Goal: Complete application form

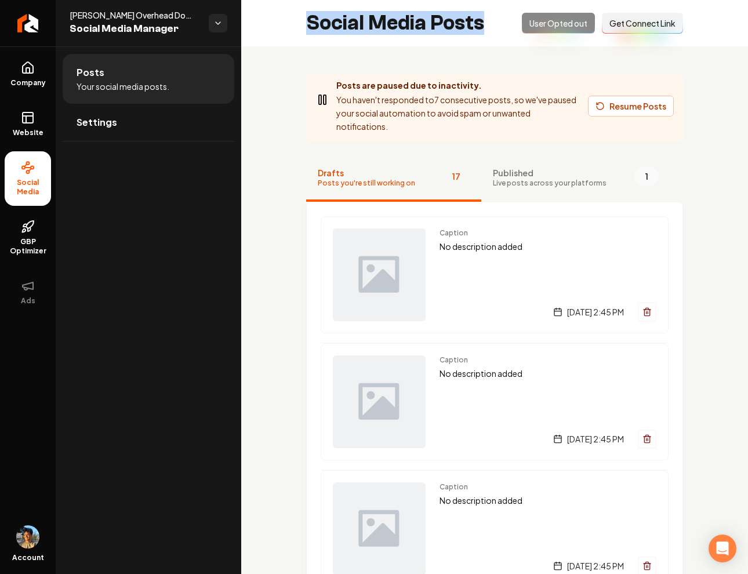
drag, startPoint x: 310, startPoint y: 24, endPoint x: 477, endPoint y: 37, distance: 167.0
click at [477, 37] on div "Social Media Posts Opted Out User Opted out Connect Link Get Connect Link" at bounding box center [494, 23] width 507 height 46
click at [475, 37] on div "Social Media Posts Opted Out User Opted out Connect Link Get Connect Link" at bounding box center [494, 23] width 507 height 46
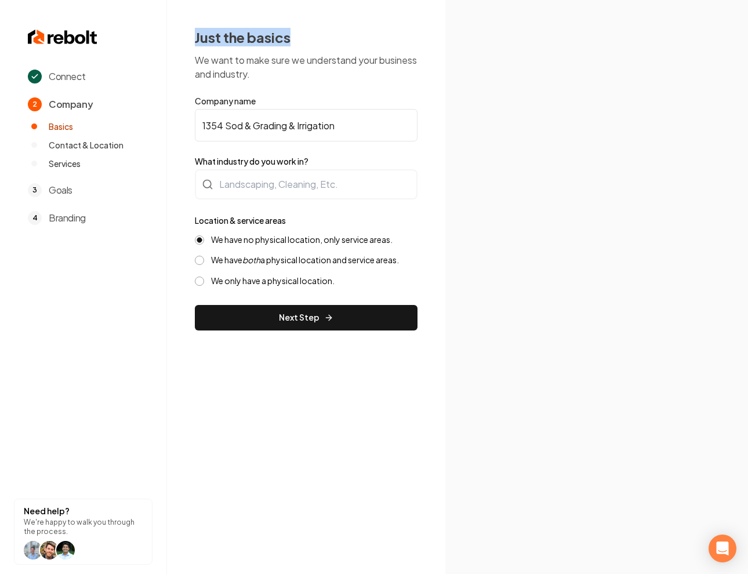
drag, startPoint x: 194, startPoint y: 39, endPoint x: 338, endPoint y: 39, distance: 143.9
click at [338, 39] on div "Just the basics We want to make sure we understand your business and industry. …" at bounding box center [306, 179] width 278 height 359
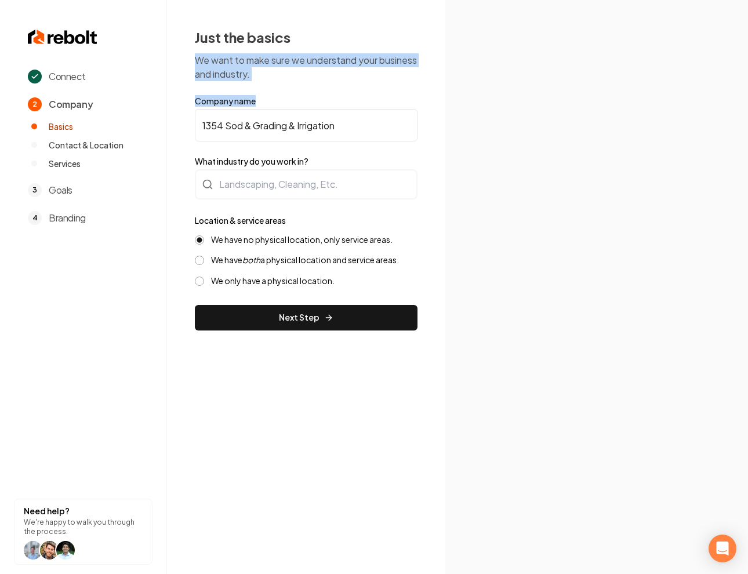
drag, startPoint x: 228, startPoint y: 67, endPoint x: 338, endPoint y: 96, distance: 113.4
click at [338, 96] on div "Just the basics We want to make sure we understand your business and industry. …" at bounding box center [306, 179] width 223 height 303
click at [240, 88] on div "Just the basics We want to make sure we understand your business and industry. …" at bounding box center [306, 179] width 223 height 303
drag, startPoint x: 212, startPoint y: 52, endPoint x: 370, endPoint y: 96, distance: 163.3
click at [370, 96] on div "Just the basics We want to make sure we understand your business and industry. …" at bounding box center [306, 179] width 278 height 359
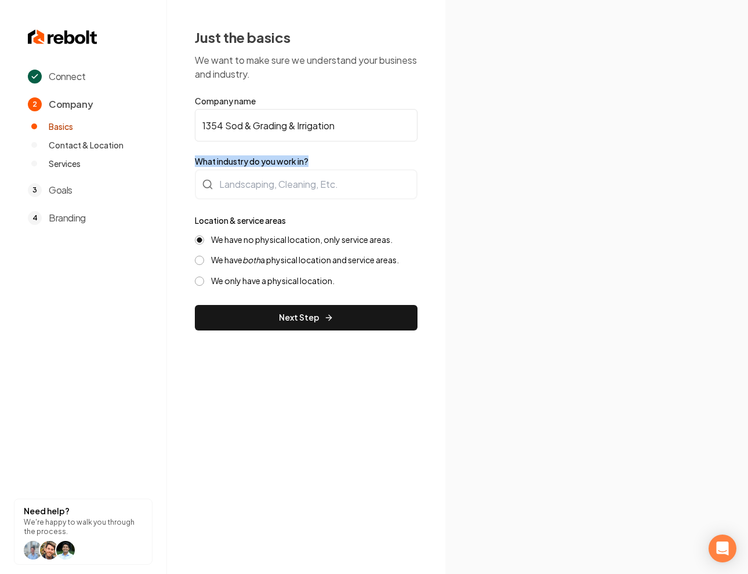
drag, startPoint x: 198, startPoint y: 160, endPoint x: 360, endPoint y: 160, distance: 161.3
click at [359, 160] on label "What industry do you work in?" at bounding box center [306, 161] width 223 height 12
click at [283, 136] on input "1354 Sod & Grading & Irrigation" at bounding box center [306, 125] width 223 height 32
click at [281, 77] on p "We want to make sure we understand your business and industry." at bounding box center [306, 67] width 223 height 28
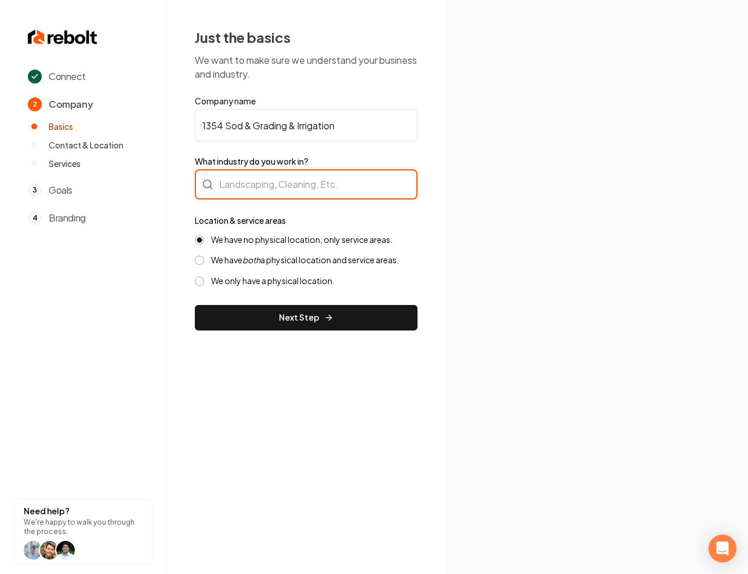
click at [297, 184] on div at bounding box center [306, 184] width 223 height 30
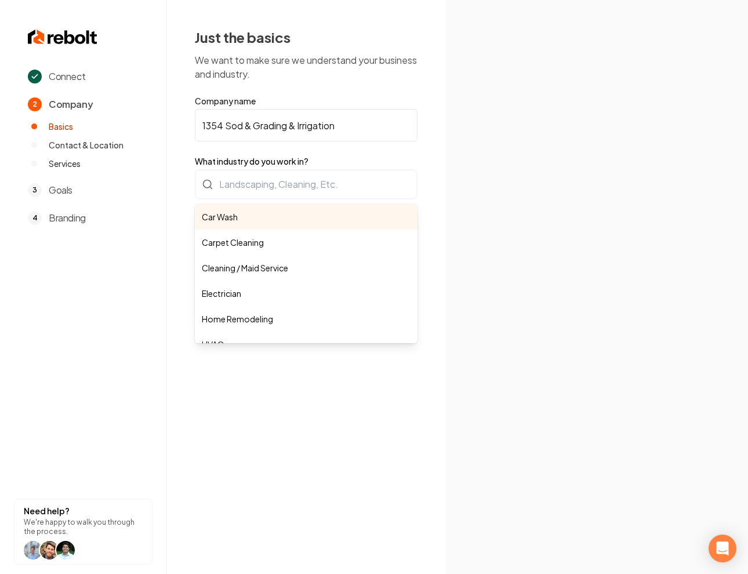
click at [302, 49] on div "Just the basics We want to make sure we understand your business and industry. …" at bounding box center [306, 179] width 223 height 303
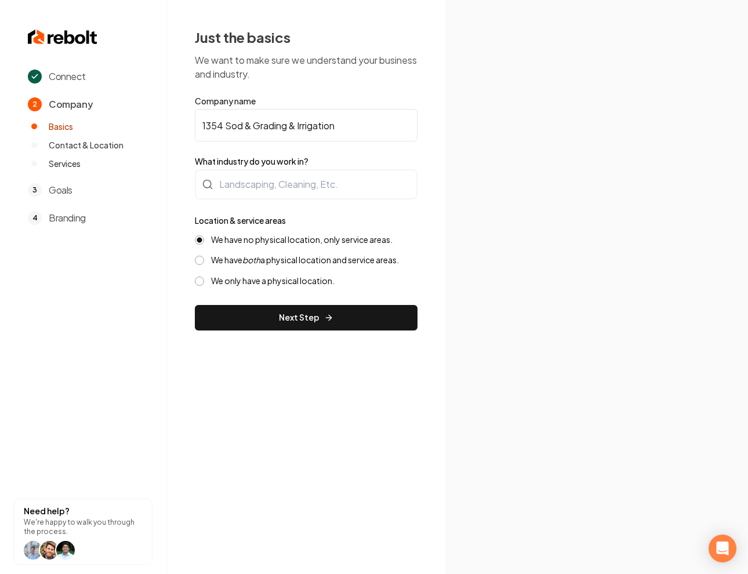
click at [296, 201] on form "Company name 1354 Sod & Grading & Irrigation What industry do you work in? Loca…" at bounding box center [306, 213] width 223 height 236
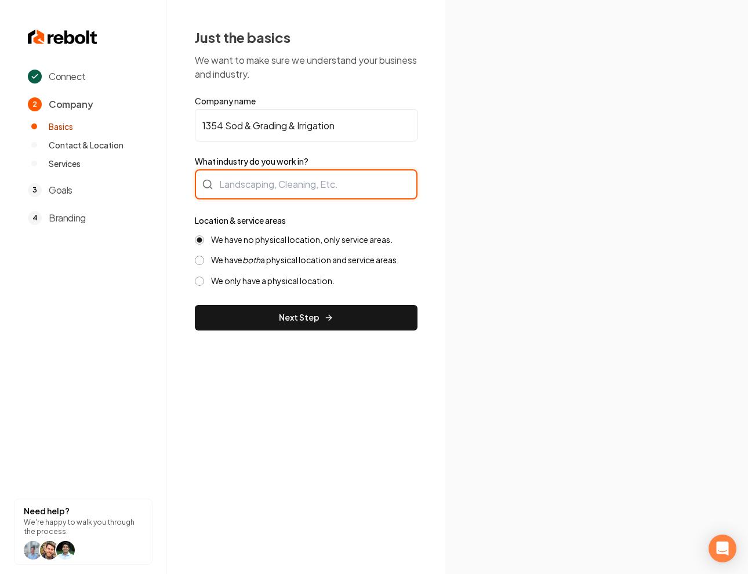
click at [303, 189] on div at bounding box center [306, 184] width 223 height 30
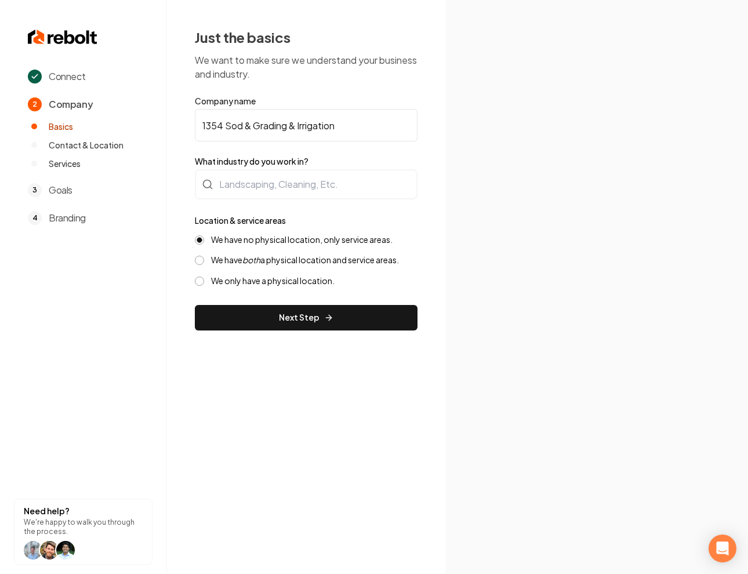
click at [303, 49] on div "Just the basics We want to make sure we understand your business and industry. …" at bounding box center [306, 179] width 223 height 303
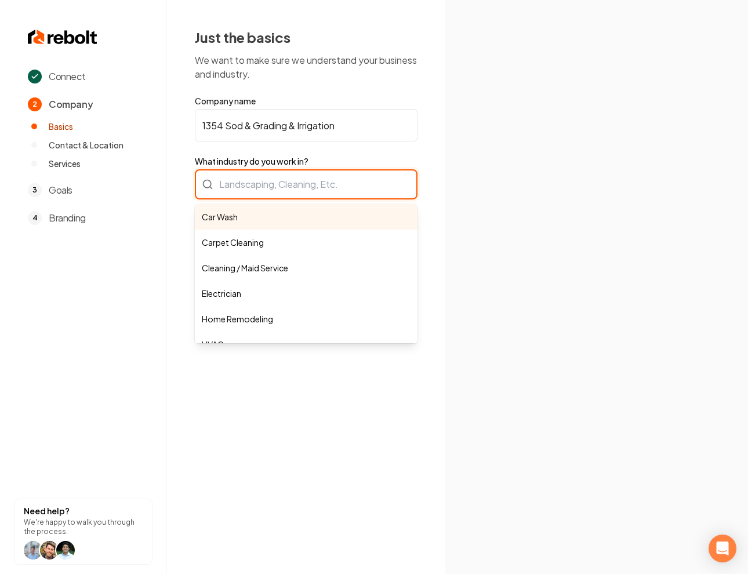
click at [303, 194] on div "Car Wash Carpet Cleaning Cleaning / Maid Service Electrician Home Remodeling HV…" at bounding box center [306, 184] width 223 height 30
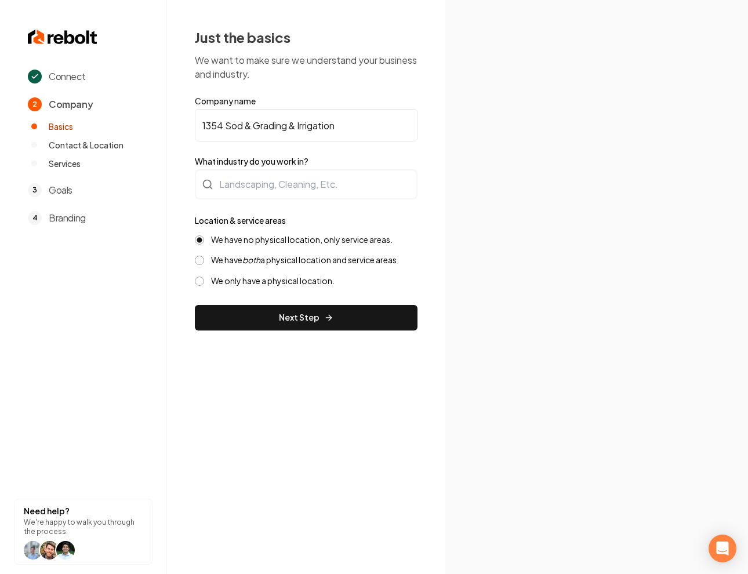
click at [273, 108] on form "Company name 1354 Sod & Grading & Irrigation What industry do you work in? Loca…" at bounding box center [306, 213] width 223 height 236
click at [284, 126] on input "1354 Sod & Grading & Irrigation" at bounding box center [306, 125] width 223 height 32
click at [318, 77] on p "We want to make sure we understand your business and industry." at bounding box center [306, 67] width 223 height 28
click at [318, 124] on input "1354 Sod & Grading & Irrigation" at bounding box center [306, 125] width 223 height 32
click at [341, 65] on p "We want to make sure we understand your business and industry." at bounding box center [306, 67] width 223 height 28
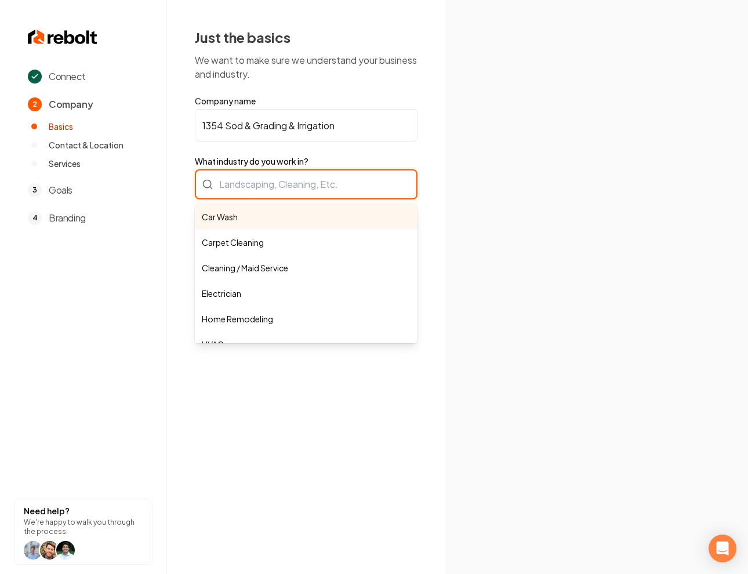
click at [340, 190] on div "Car Wash Carpet Cleaning Cleaning / Maid Service Electrician Home Remodeling HV…" at bounding box center [306, 184] width 223 height 30
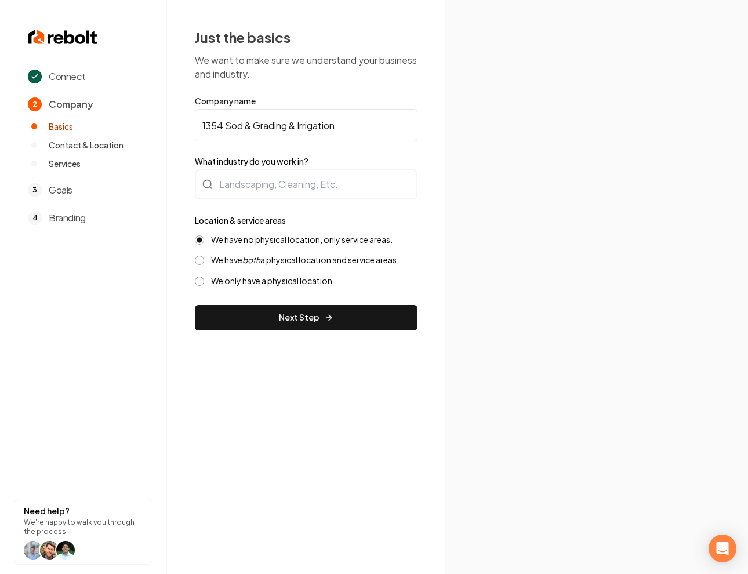
click at [342, 72] on p "We want to make sure we understand your business and industry." at bounding box center [306, 67] width 223 height 28
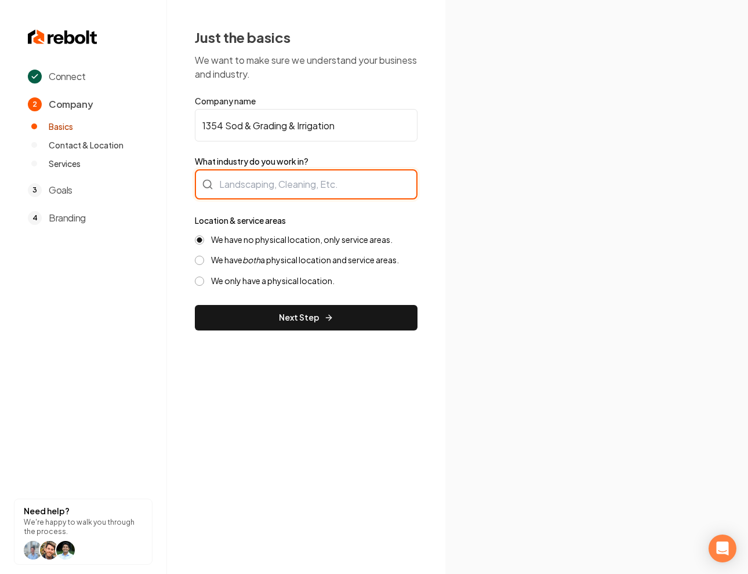
click at [337, 180] on div at bounding box center [306, 184] width 223 height 30
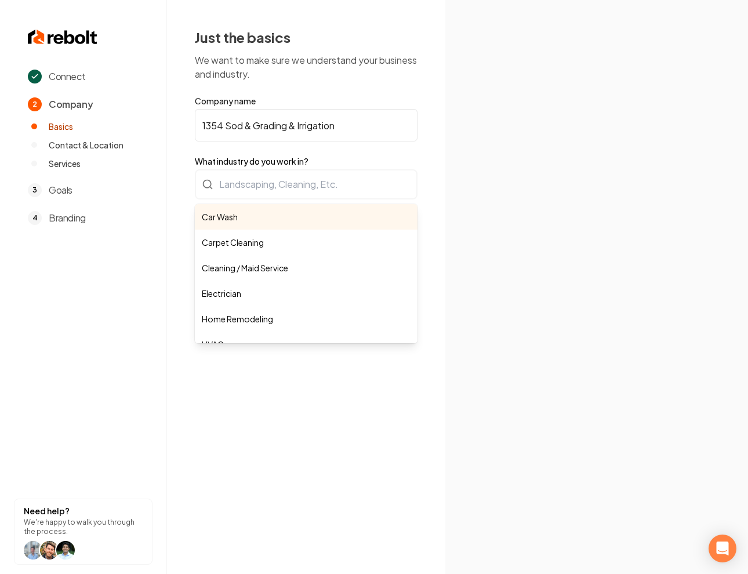
click at [343, 74] on div "Just the basics We want to make sure we understand your business and industry. …" at bounding box center [306, 179] width 223 height 303
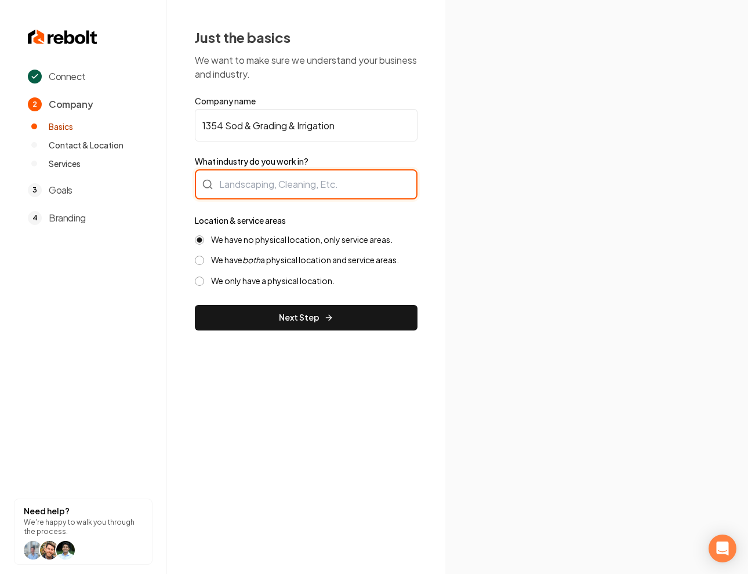
click at [340, 194] on div at bounding box center [306, 184] width 223 height 30
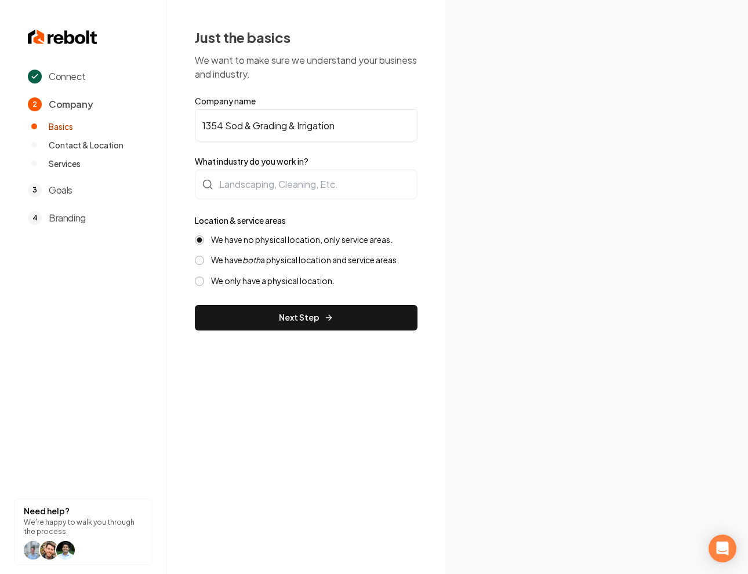
click at [354, 52] on div "Just the basics We want to make sure we understand your business and industry. …" at bounding box center [306, 179] width 223 height 303
drag, startPoint x: 208, startPoint y: 38, endPoint x: 291, endPoint y: 51, distance: 83.4
click at [290, 51] on div "Just the basics We want to make sure we understand your business and industry. …" at bounding box center [306, 179] width 223 height 303
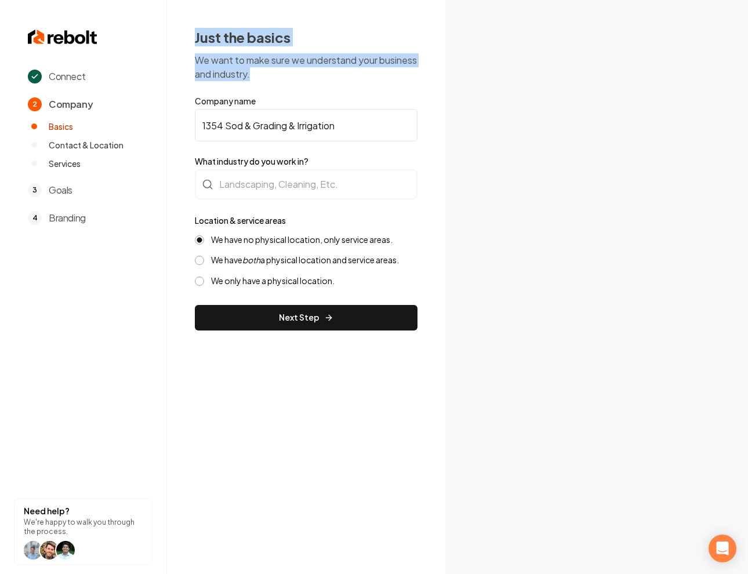
drag, startPoint x: 284, startPoint y: 73, endPoint x: 188, endPoint y: 38, distance: 102.2
click at [188, 38] on div "Just the basics We want to make sure we understand your business and industry. …" at bounding box center [306, 179] width 278 height 359
drag, startPoint x: 185, startPoint y: 31, endPoint x: 335, endPoint y: 81, distance: 157.6
click at [335, 81] on div "Just the basics We want to make sure we understand your business and industry. …" at bounding box center [306, 179] width 278 height 359
click at [335, 81] on p "We want to make sure we understand your business and industry." at bounding box center [306, 67] width 223 height 28
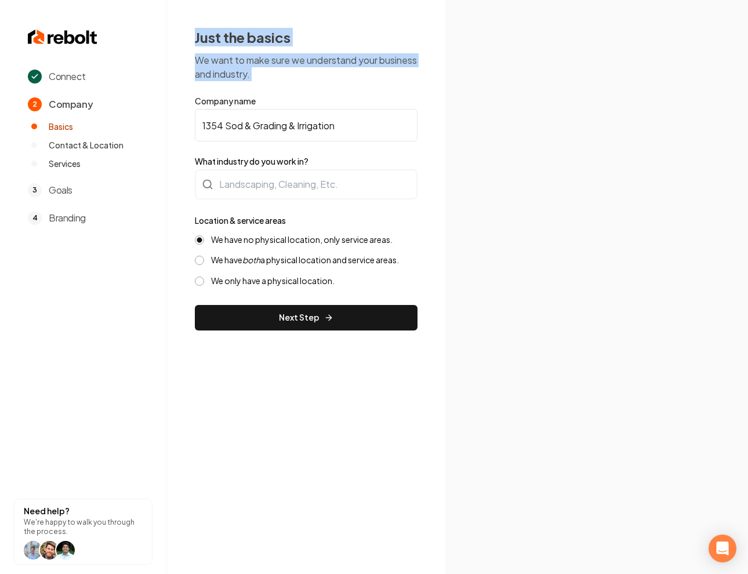
drag, startPoint x: 256, startPoint y: 61, endPoint x: 320, endPoint y: 88, distance: 69.7
click at [320, 88] on div "Just the basics We want to make sure we understand your business and industry. …" at bounding box center [306, 179] width 223 height 303
click at [296, 79] on p "We want to make sure we understand your business and industry." at bounding box center [306, 67] width 223 height 28
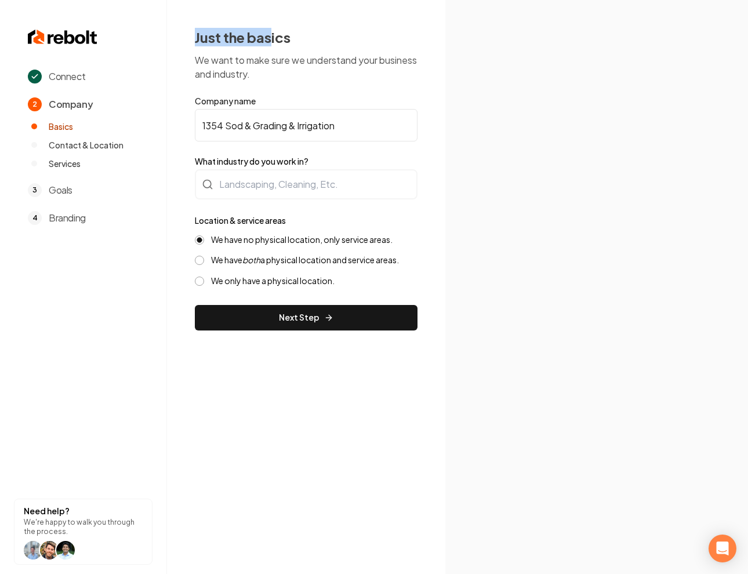
drag, startPoint x: 184, startPoint y: 2, endPoint x: 272, endPoint y: 34, distance: 93.8
click at [271, 35] on div "Just the basics We want to make sure we understand your business and industry. …" at bounding box center [306, 179] width 278 height 359
click at [210, 47] on div "Just the basics We want to make sure we understand your business and industry. …" at bounding box center [306, 179] width 223 height 303
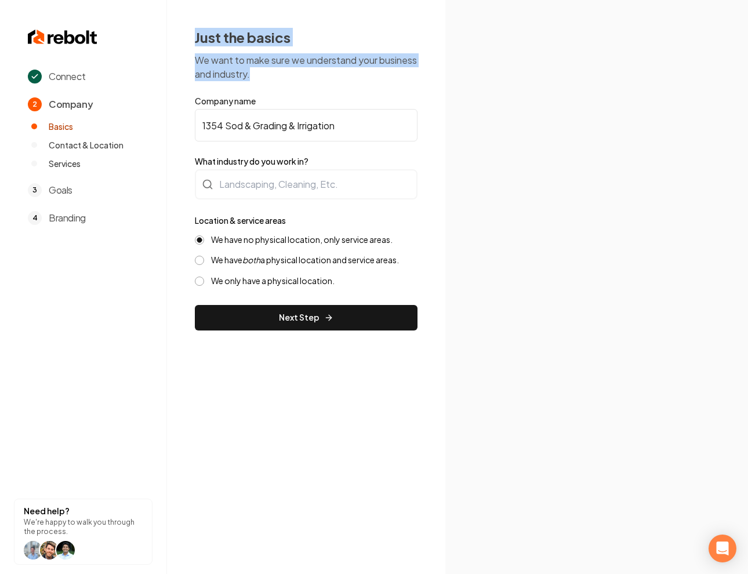
drag, startPoint x: 194, startPoint y: 35, endPoint x: 303, endPoint y: 78, distance: 117.2
click at [303, 77] on div "Just the basics We want to make sure we understand your business and industry. …" at bounding box center [306, 179] width 278 height 359
drag, startPoint x: 303, startPoint y: 78, endPoint x: 195, endPoint y: 42, distance: 113.7
click at [195, 44] on div "Just the basics We want to make sure we understand your business and industry. …" at bounding box center [306, 179] width 223 height 303
click at [195, 42] on h2 "Just the basics" at bounding box center [306, 37] width 223 height 19
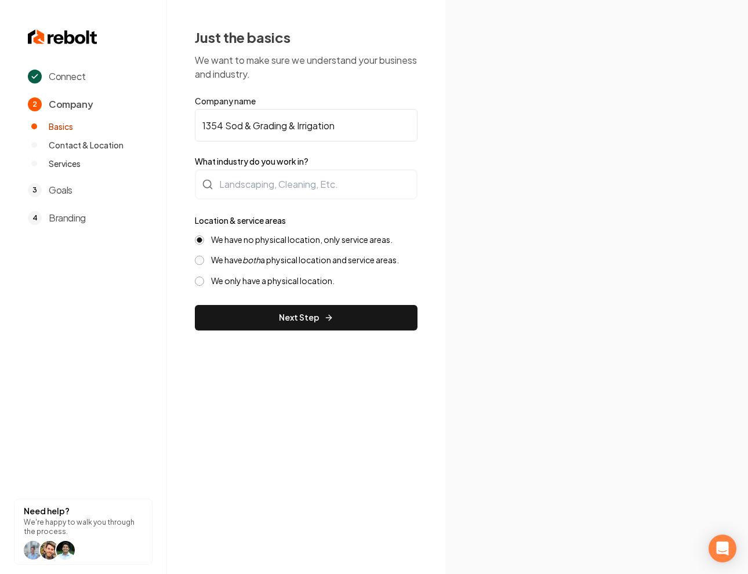
click at [200, 35] on h2 "Just the basics" at bounding box center [306, 37] width 223 height 19
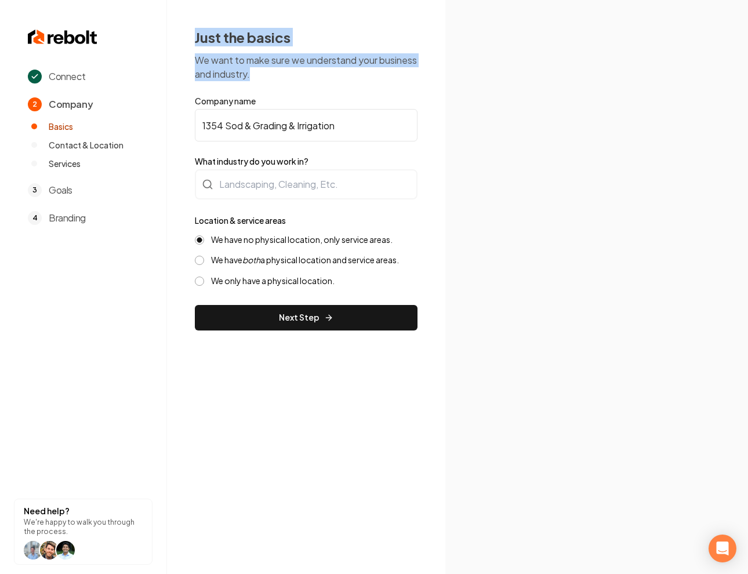
drag, startPoint x: 194, startPoint y: 32, endPoint x: 298, endPoint y: 72, distance: 111.6
click at [297, 72] on div "Just the basics We want to make sure we understand your business and industry. …" at bounding box center [306, 179] width 278 height 359
drag, startPoint x: 298, startPoint y: 72, endPoint x: 189, endPoint y: 31, distance: 116.4
click at [189, 32] on div "Just the basics We want to make sure we understand your business and industry. …" at bounding box center [306, 179] width 278 height 359
drag, startPoint x: 175, startPoint y: 30, endPoint x: 300, endPoint y: 79, distance: 134.1
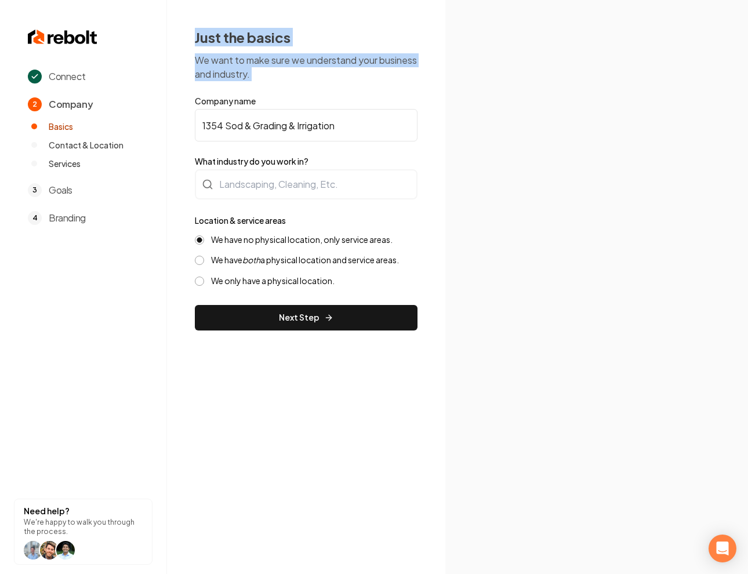
click at [300, 83] on div "Just the basics We want to make sure we understand your business and industry. …" at bounding box center [306, 179] width 278 height 359
drag, startPoint x: 300, startPoint y: 79, endPoint x: 181, endPoint y: 21, distance: 132.6
click at [182, 22] on div "Just the basics We want to make sure we understand your business and industry. …" at bounding box center [306, 179] width 278 height 359
drag, startPoint x: 170, startPoint y: 21, endPoint x: 277, endPoint y: 67, distance: 116.7
click at [277, 67] on div "Just the basics We want to make sure we understand your business and industry. …" at bounding box center [306, 179] width 278 height 359
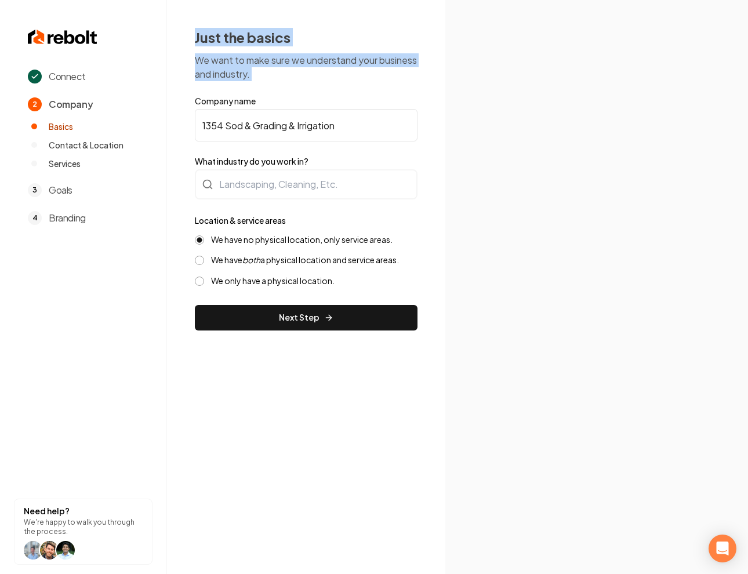
drag, startPoint x: 188, startPoint y: 31, endPoint x: 353, endPoint y: 78, distance: 171.3
click at [353, 84] on div "Just the basics We want to make sure we understand your business and industry. …" at bounding box center [306, 179] width 278 height 359
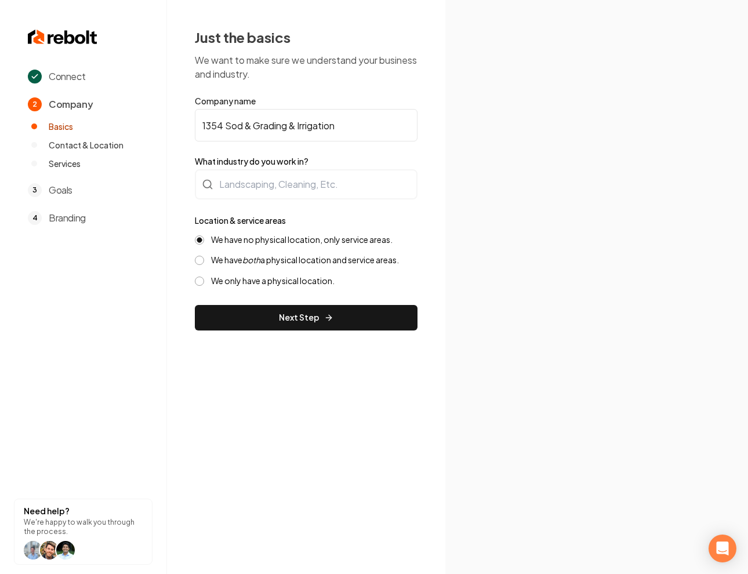
click at [310, 95] on div "Just the basics We want to make sure we understand your business and industry. …" at bounding box center [306, 179] width 223 height 303
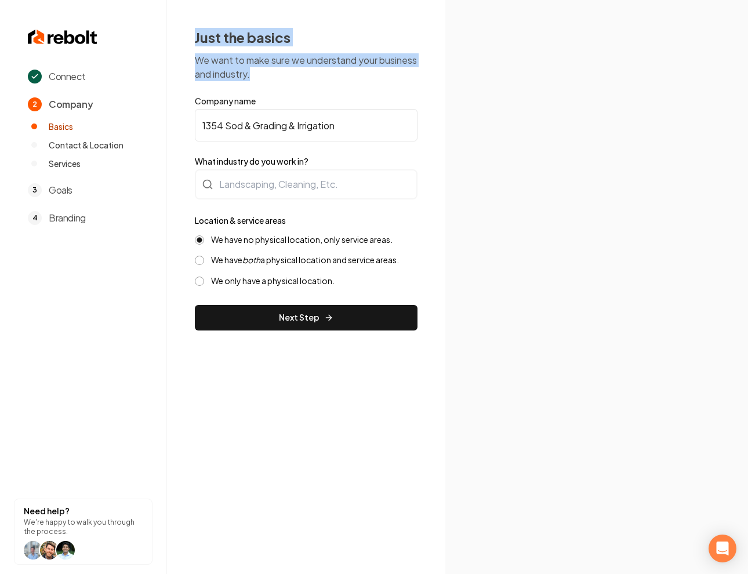
drag, startPoint x: 193, startPoint y: 40, endPoint x: 333, endPoint y: 73, distance: 143.7
click at [333, 73] on div "Just the basics We want to make sure we understand your business and industry. …" at bounding box center [306, 179] width 278 height 359
click at [187, 41] on div "Just the basics We want to make sure we understand your business and industry. …" at bounding box center [306, 179] width 278 height 359
drag, startPoint x: 187, startPoint y: 41, endPoint x: 319, endPoint y: 89, distance: 141.0
click at [319, 89] on div "Just the basics We want to make sure we understand your business and industry. …" at bounding box center [306, 179] width 278 height 359
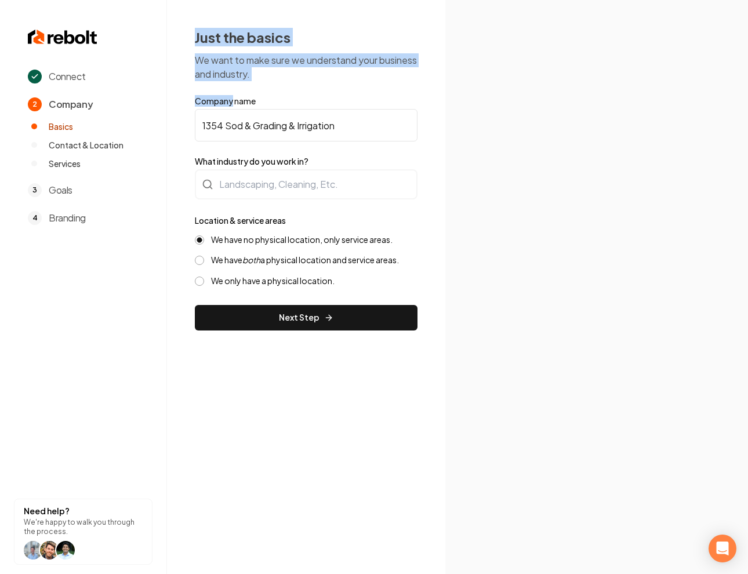
click at [306, 65] on p "We want to make sure we understand your business and industry." at bounding box center [306, 67] width 223 height 28
drag, startPoint x: 293, startPoint y: 77, endPoint x: 180, endPoint y: 50, distance: 116.2
click at [180, 50] on div "Just the basics We want to make sure we understand your business and industry. …" at bounding box center [306, 179] width 278 height 359
drag, startPoint x: 187, startPoint y: 33, endPoint x: 318, endPoint y: 76, distance: 138.0
click at [318, 76] on div "Just the basics We want to make sure we understand your business and industry. …" at bounding box center [306, 179] width 278 height 359
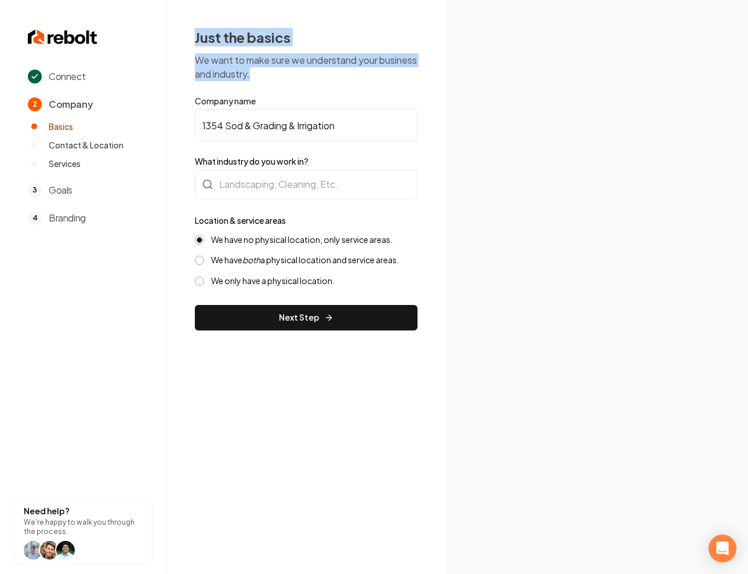
click at [302, 75] on p "We want to make sure we understand your business and industry." at bounding box center [306, 67] width 223 height 28
drag, startPoint x: 183, startPoint y: 29, endPoint x: 335, endPoint y: 81, distance: 161.3
click at [335, 82] on div "Just the basics We want to make sure we understand your business and industry. …" at bounding box center [306, 179] width 278 height 359
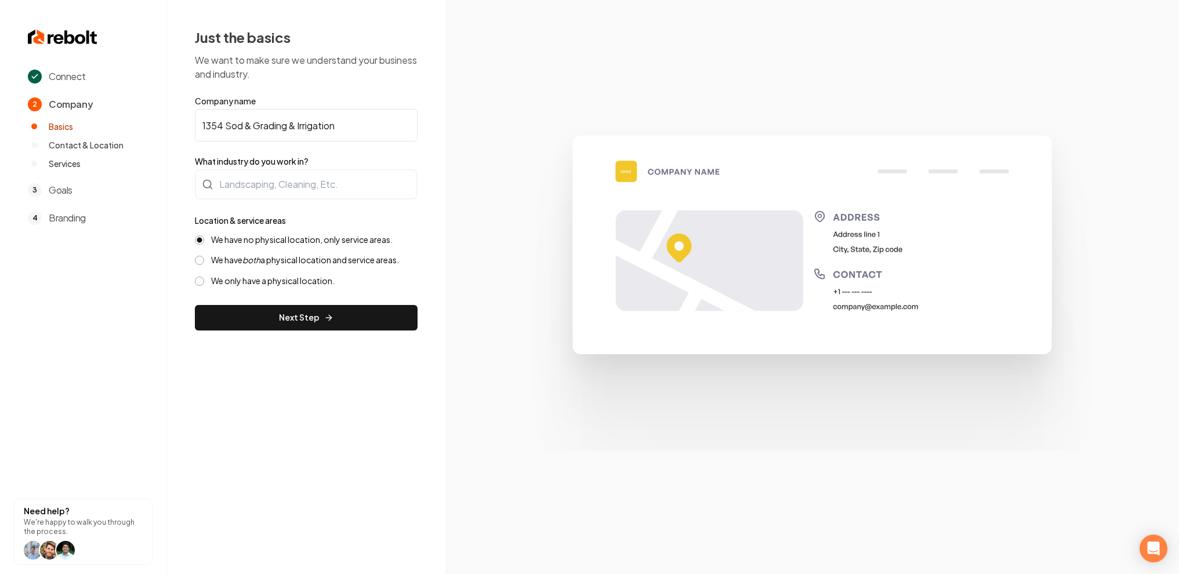
click at [492, 419] on section at bounding box center [813, 287] width 734 height 574
